Goal: Task Accomplishment & Management: Manage account settings

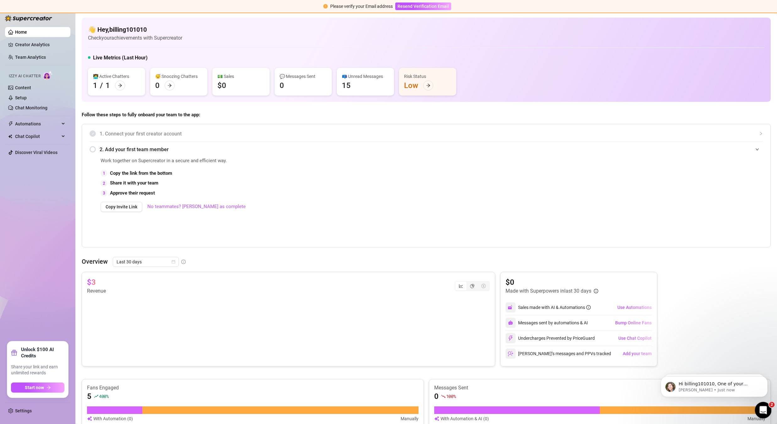
click at [535, 299] on icon "Open Intercom Messenger" at bounding box center [762, 409] width 10 height 10
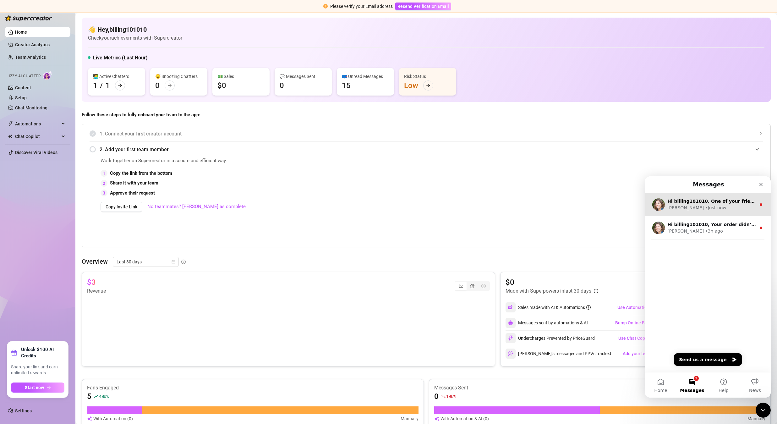
click at [535, 206] on div "[PERSON_NAME] • Just now" at bounding box center [711, 207] width 89 height 7
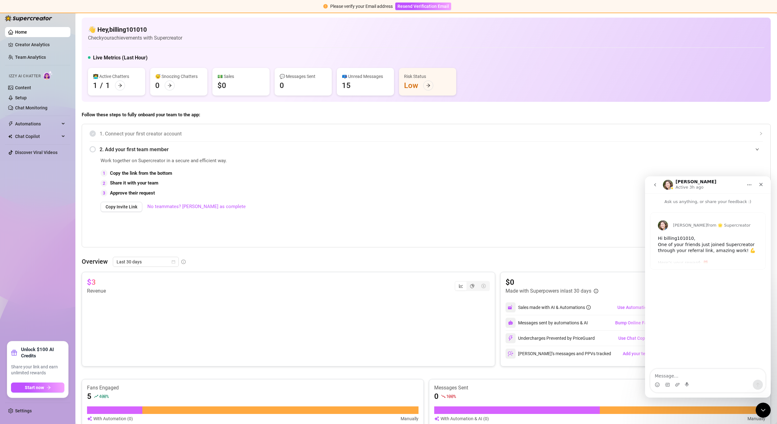
click at [535, 231] on div "[PERSON_NAME] from 🌟 Supercreator" at bounding box center [707, 224] width 115 height 23
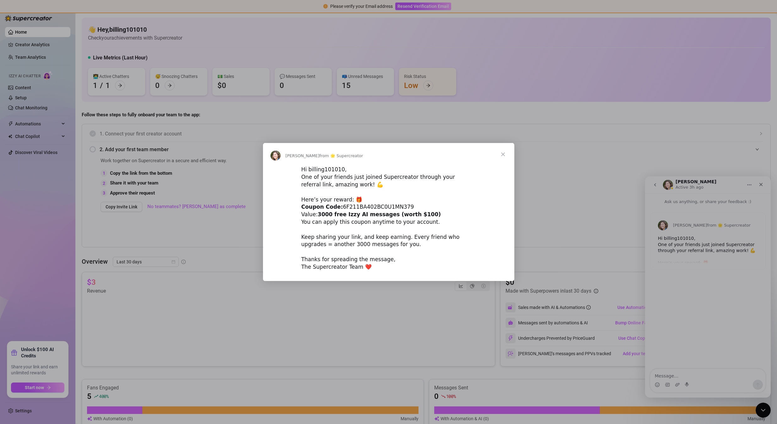
click at [360, 207] on div "Hi billing101010, One of your friends just joined Supercreator through your ref…" at bounding box center [388, 218] width 175 height 105
copy div "6F211BA402BC0U1MN379"
click at [504, 156] on span "Close" at bounding box center [502, 154] width 23 height 23
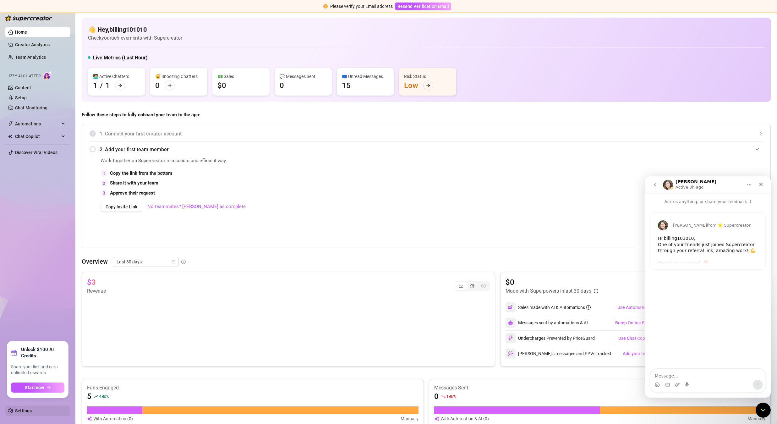
click at [28, 299] on link "Settings" at bounding box center [23, 410] width 17 height 5
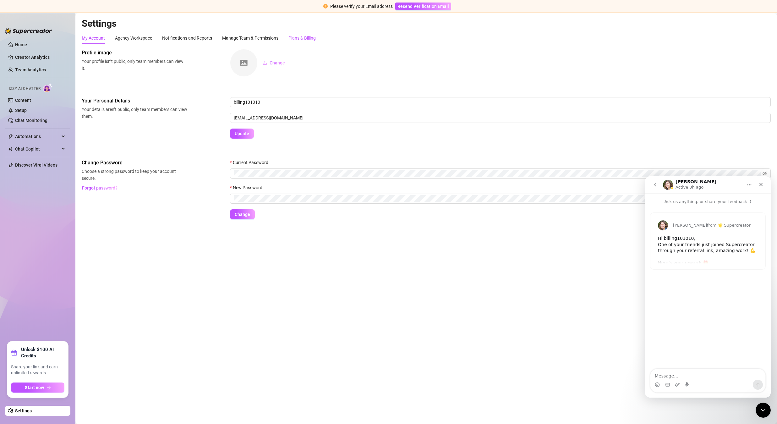
click at [304, 39] on div "Plans & Billing" at bounding box center [301, 38] width 27 height 7
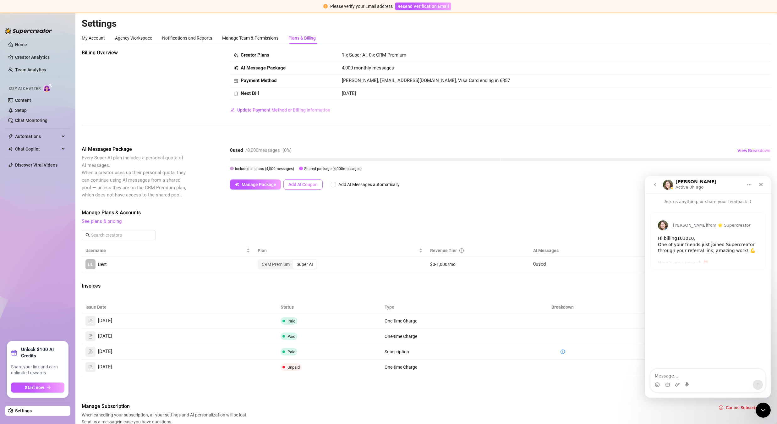
click at [310, 187] on span "Add AI Coupon" at bounding box center [302, 184] width 29 height 5
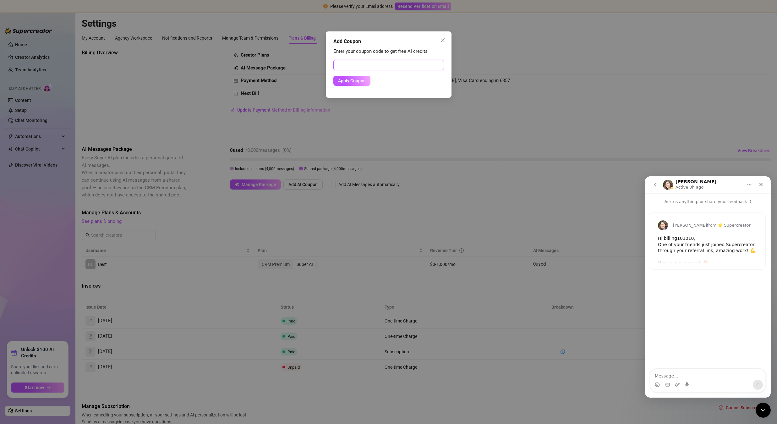
click at [370, 65] on input "text" at bounding box center [388, 65] width 111 height 10
paste input "6F211BA402BC0U1MN379"
type input "6F211BA402BC0U1MN379"
click at [358, 83] on span "Apply Coupon" at bounding box center [352, 80] width 28 height 5
